Goal: Book appointment/travel/reservation

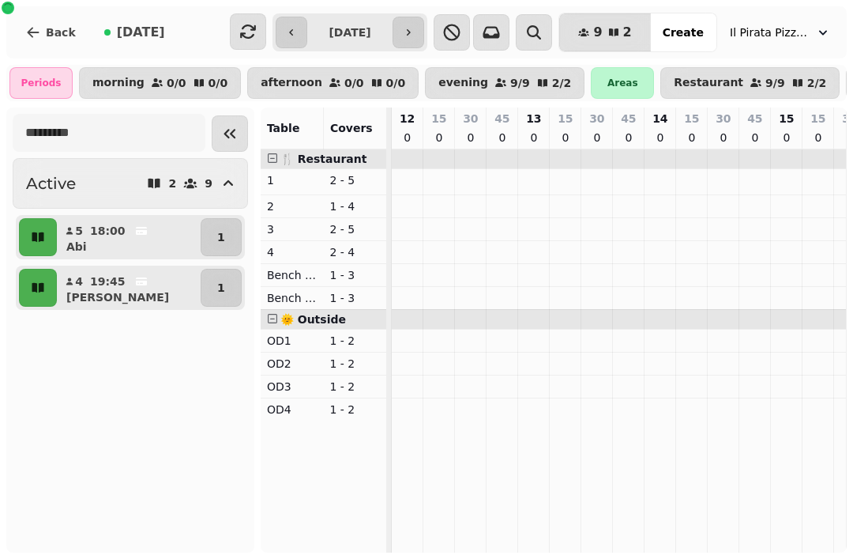
click at [276, 41] on button "button" at bounding box center [292, 33] width 32 height 32
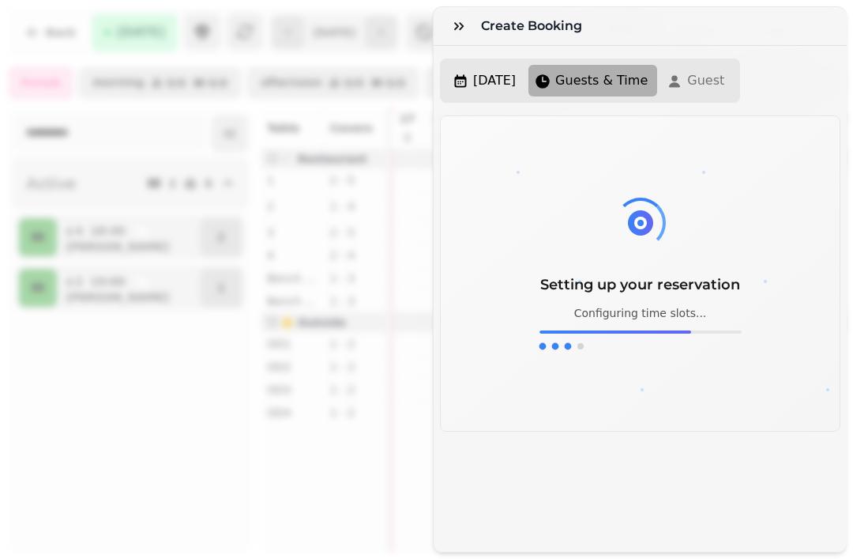
click at [448, 18] on button "button" at bounding box center [459, 26] width 32 height 32
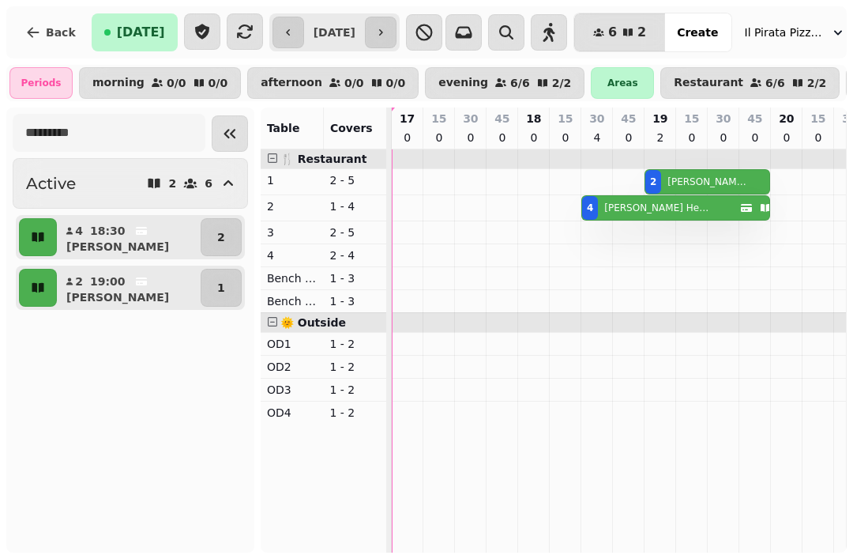
click at [387, 26] on icon "button" at bounding box center [381, 32] width 13 height 13
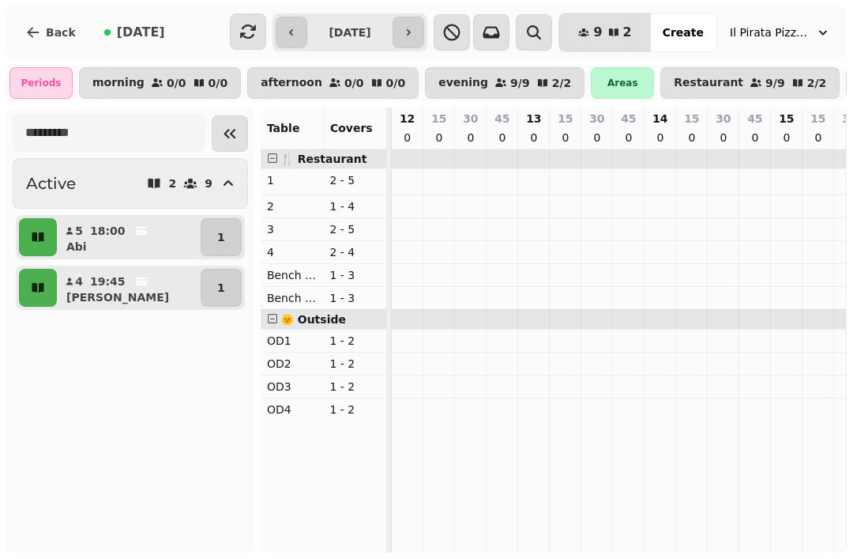
click at [406, 43] on button "button" at bounding box center [409, 33] width 32 height 32
type input "**********"
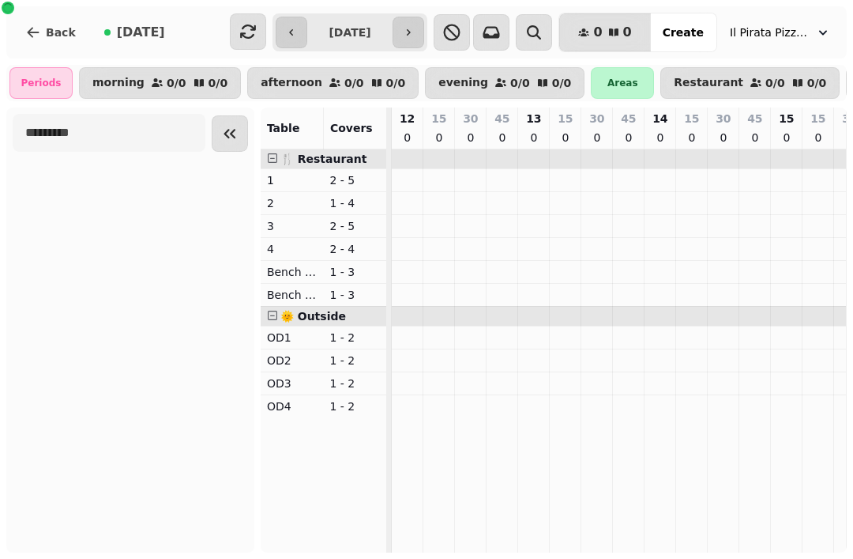
click at [72, 35] on span "Back" at bounding box center [61, 32] width 30 height 11
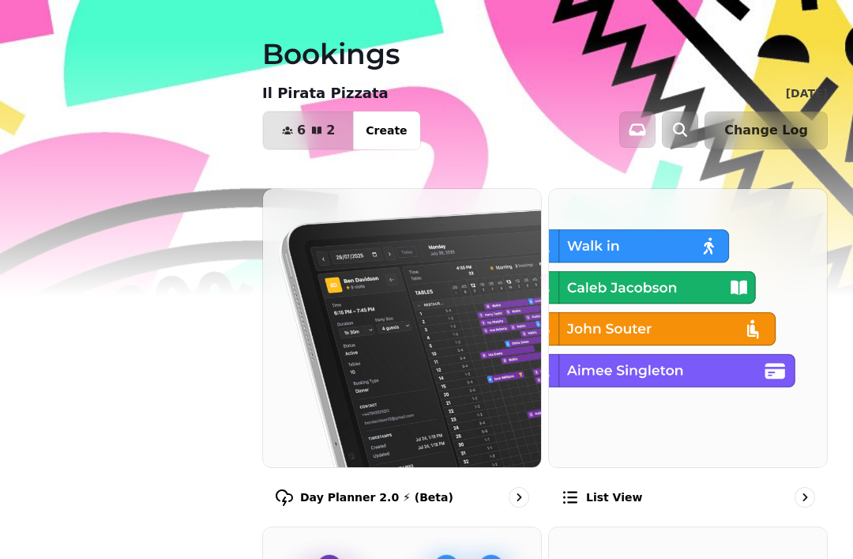
click at [428, 328] on img at bounding box center [402, 328] width 278 height 278
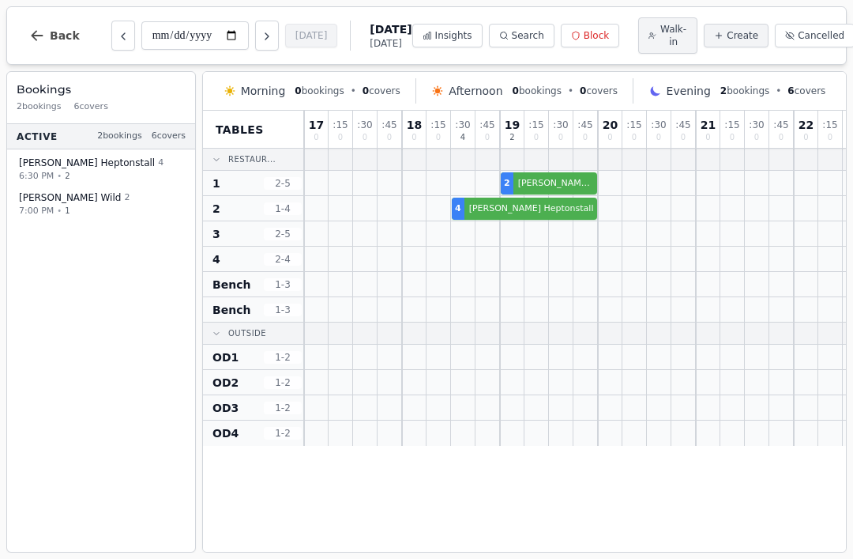
click at [812, 38] on span "Cancelled" at bounding box center [821, 35] width 47 height 13
click at [788, 47] on button "Cancelled" at bounding box center [815, 36] width 80 height 24
click at [255, 45] on button "Next day" at bounding box center [267, 36] width 24 height 30
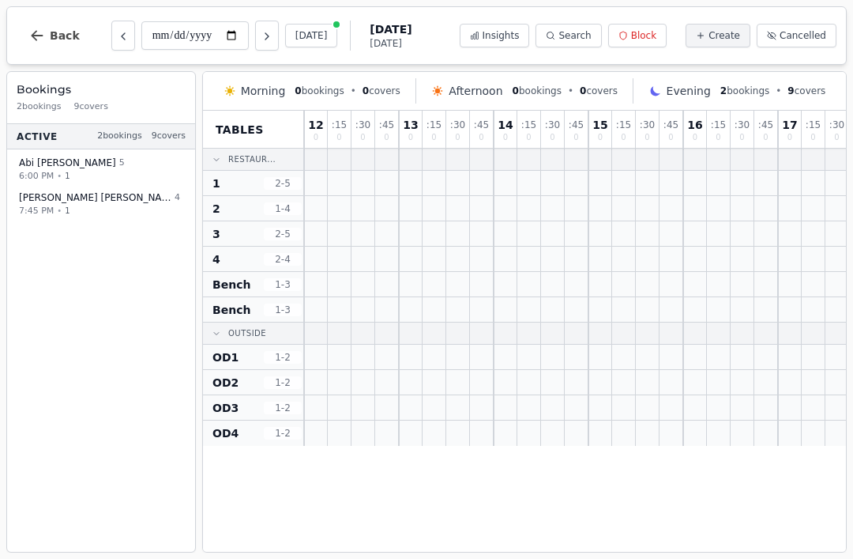
click at [802, 37] on span "Cancelled" at bounding box center [803, 35] width 47 height 13
click at [811, 40] on span "Cancelled" at bounding box center [803, 35] width 47 height 13
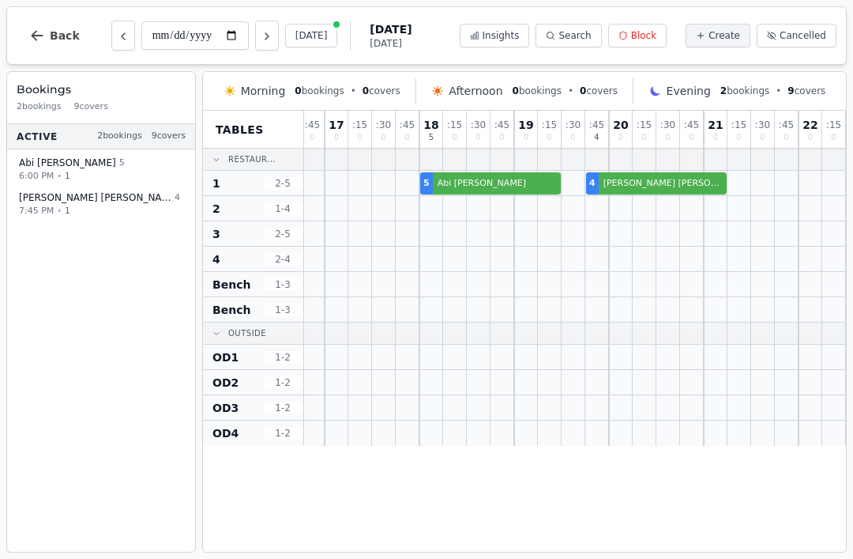
scroll to position [0, 454]
click at [261, 38] on icon "Next day" at bounding box center [267, 36] width 13 height 13
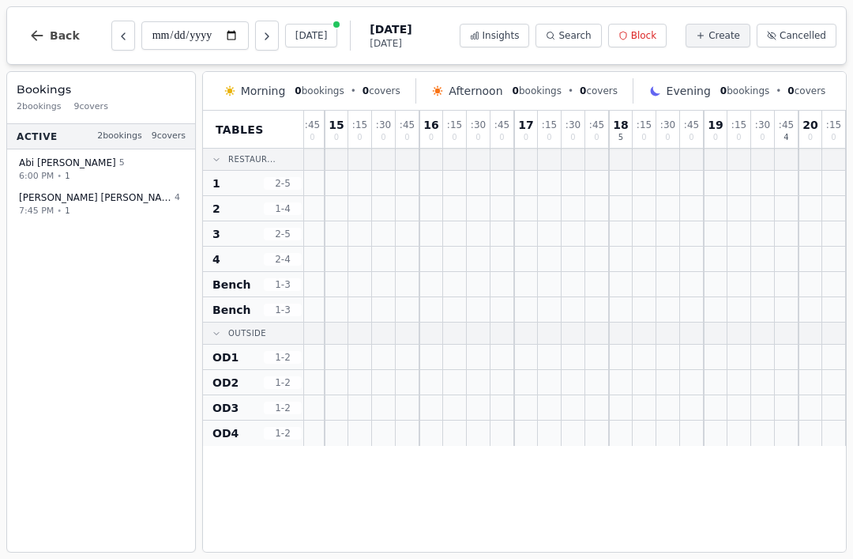
scroll to position [0, 264]
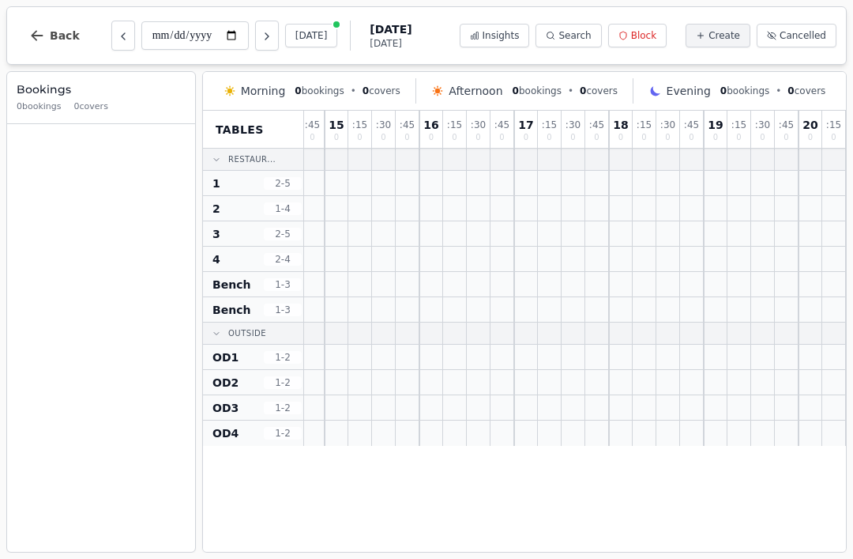
click at [127, 36] on button "Previous day" at bounding box center [123, 36] width 24 height 30
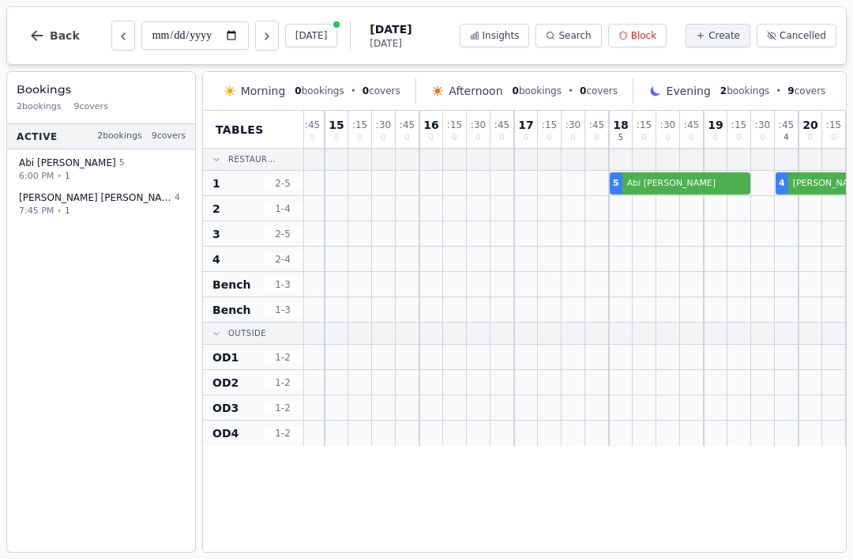
click at [122, 47] on button "Previous day" at bounding box center [123, 36] width 24 height 30
type input "**********"
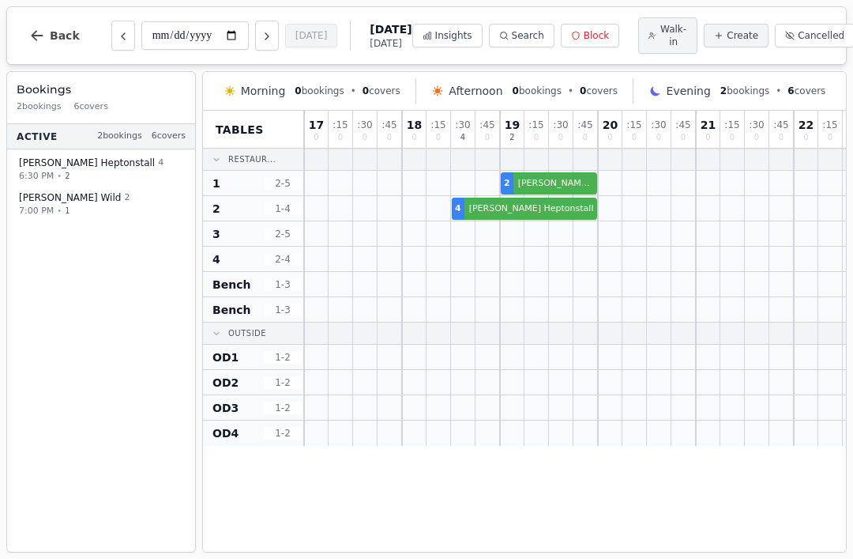
scroll to position [0, 0]
